Goal: Transaction & Acquisition: Purchase product/service

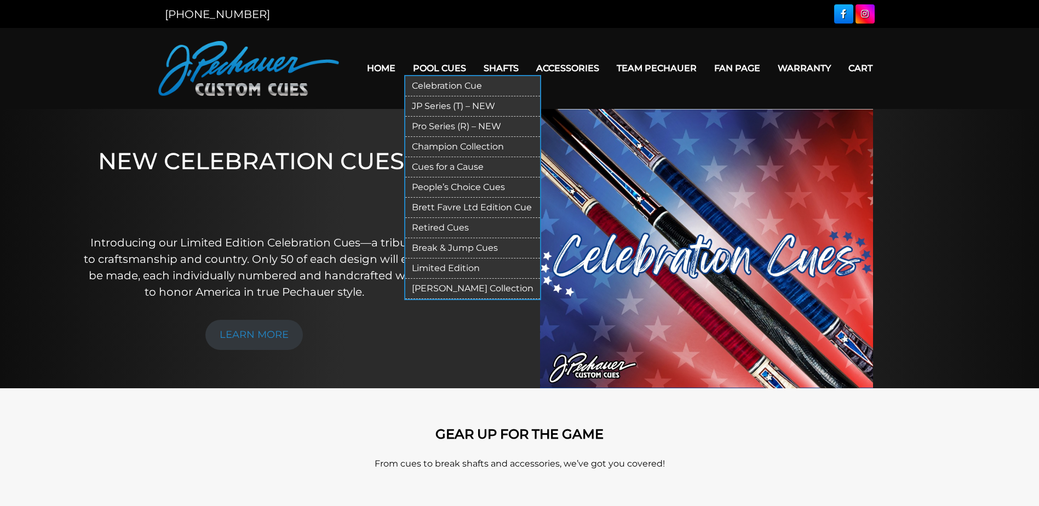
click at [449, 265] on link "Limited Edition" at bounding box center [472, 269] width 135 height 20
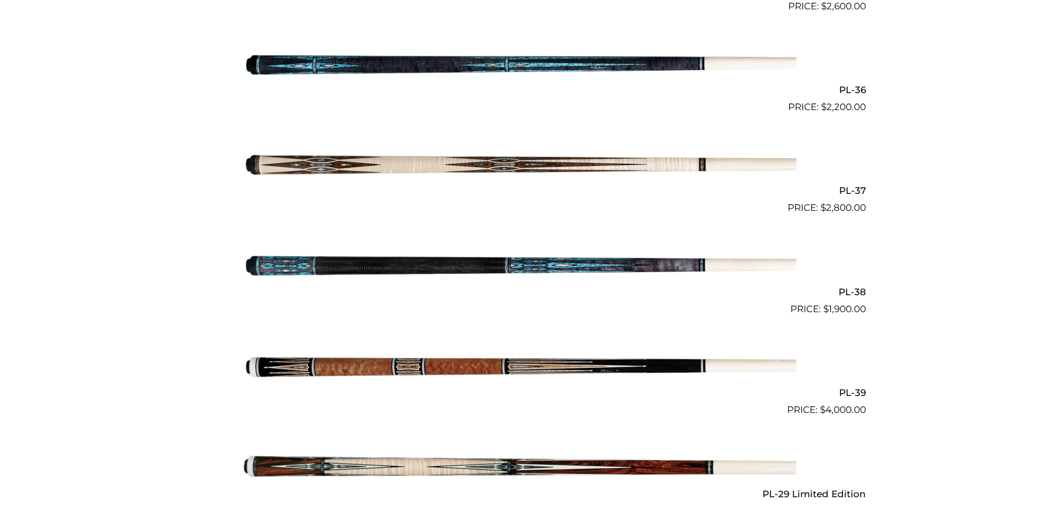
scroll to position [1101, 0]
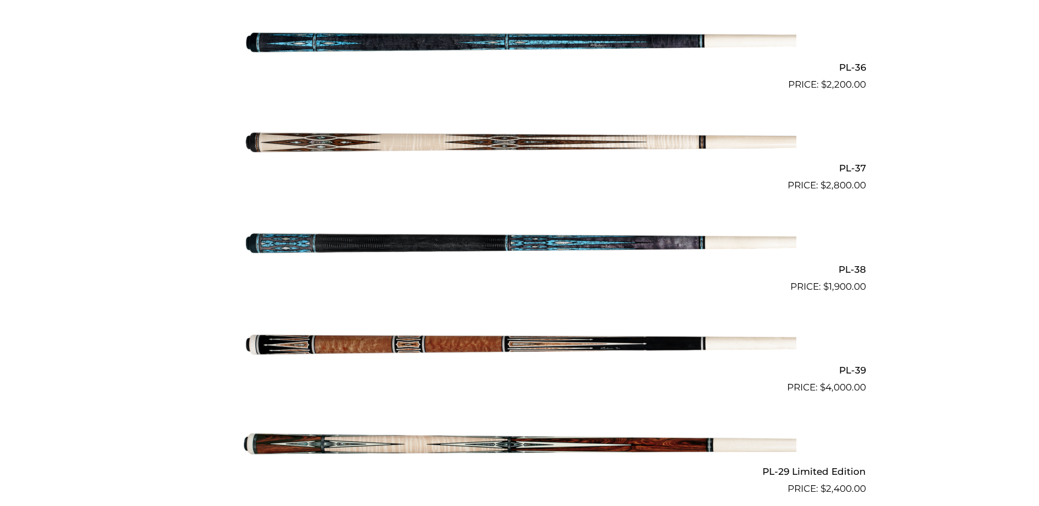
click at [666, 330] on img at bounding box center [519, 345] width 553 height 92
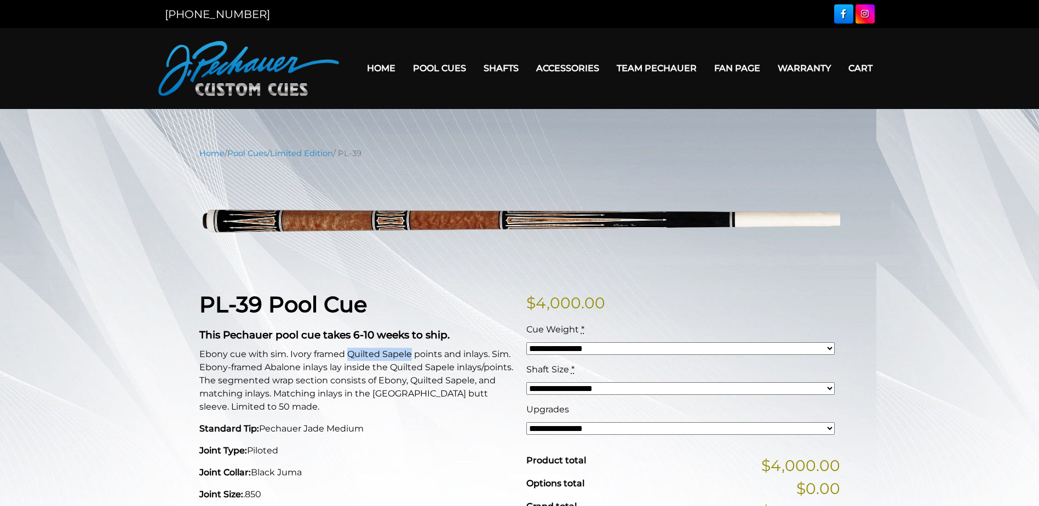
drag, startPoint x: 409, startPoint y: 354, endPoint x: 347, endPoint y: 354, distance: 62.5
click at [347, 354] on p "Ebony cue with sim. Ivory framed Quilted Sapele points and inlays. Sim. Ebony-f…" at bounding box center [356, 381] width 314 height 66
drag, startPoint x: 347, startPoint y: 354, endPoint x: 352, endPoint y: 356, distance: 5.9
copy p "Quilted Sapele"
